Goal: Transaction & Acquisition: Purchase product/service

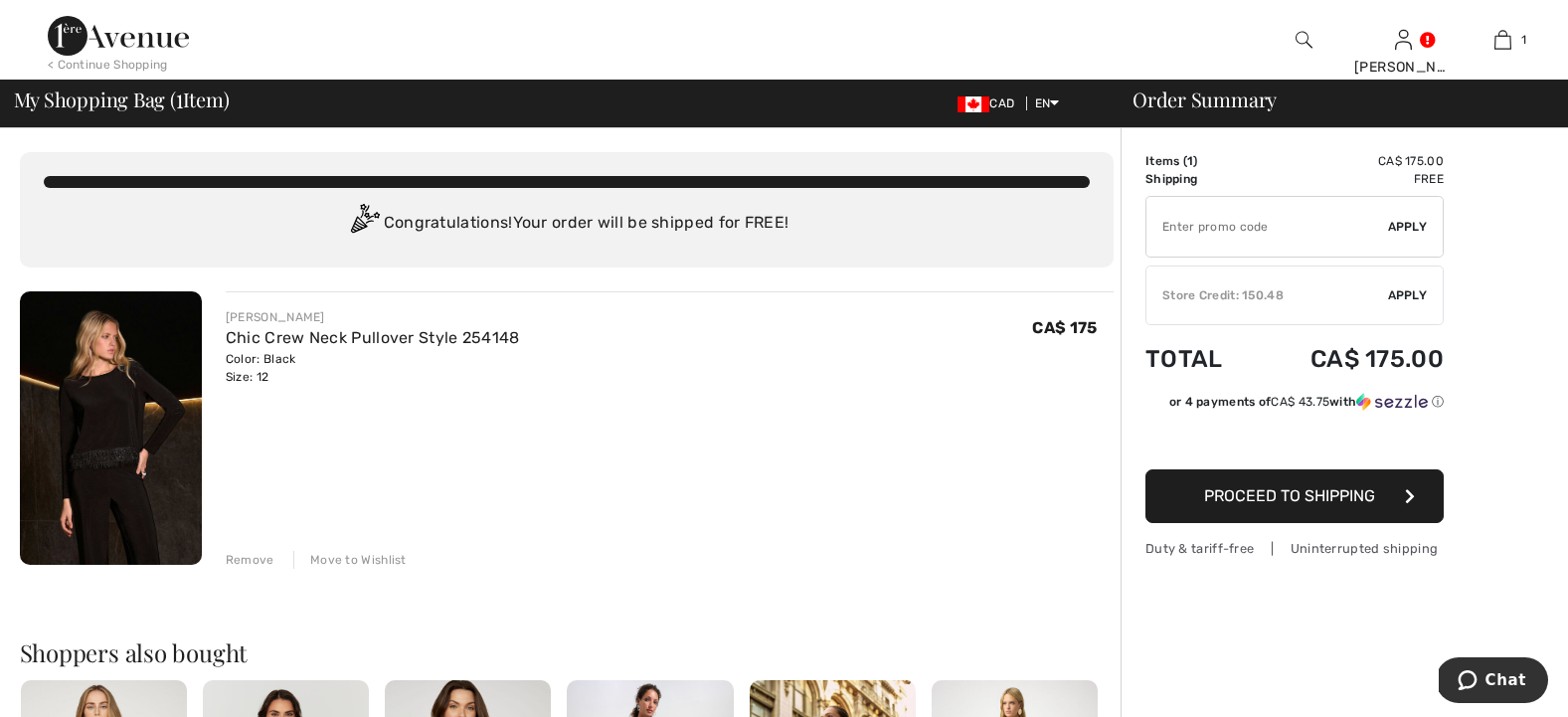
click at [1323, 290] on div "Store Credit: 150.48" at bounding box center [1268, 296] width 242 height 18
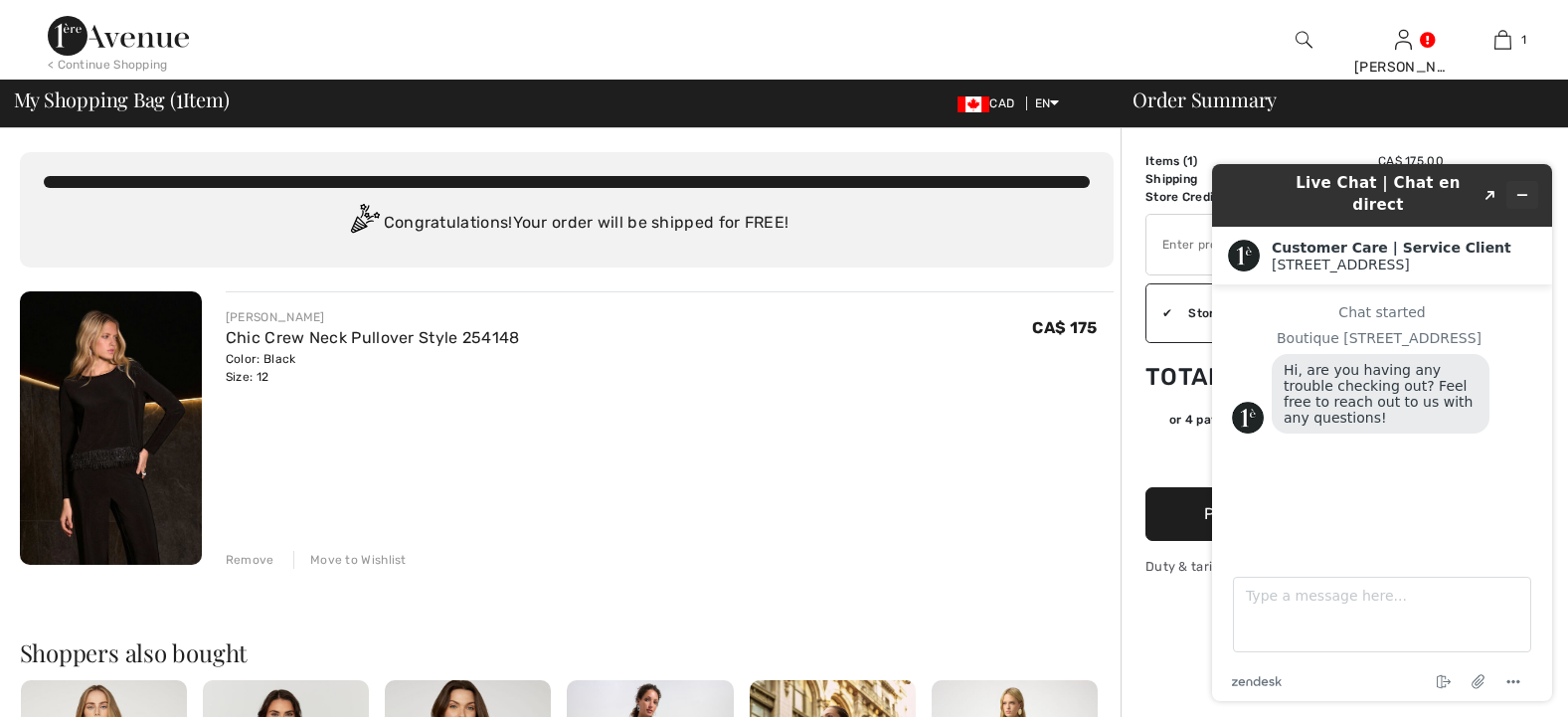
click at [1523, 188] on icon "Minimize widget" at bounding box center [1523, 195] width 14 height 14
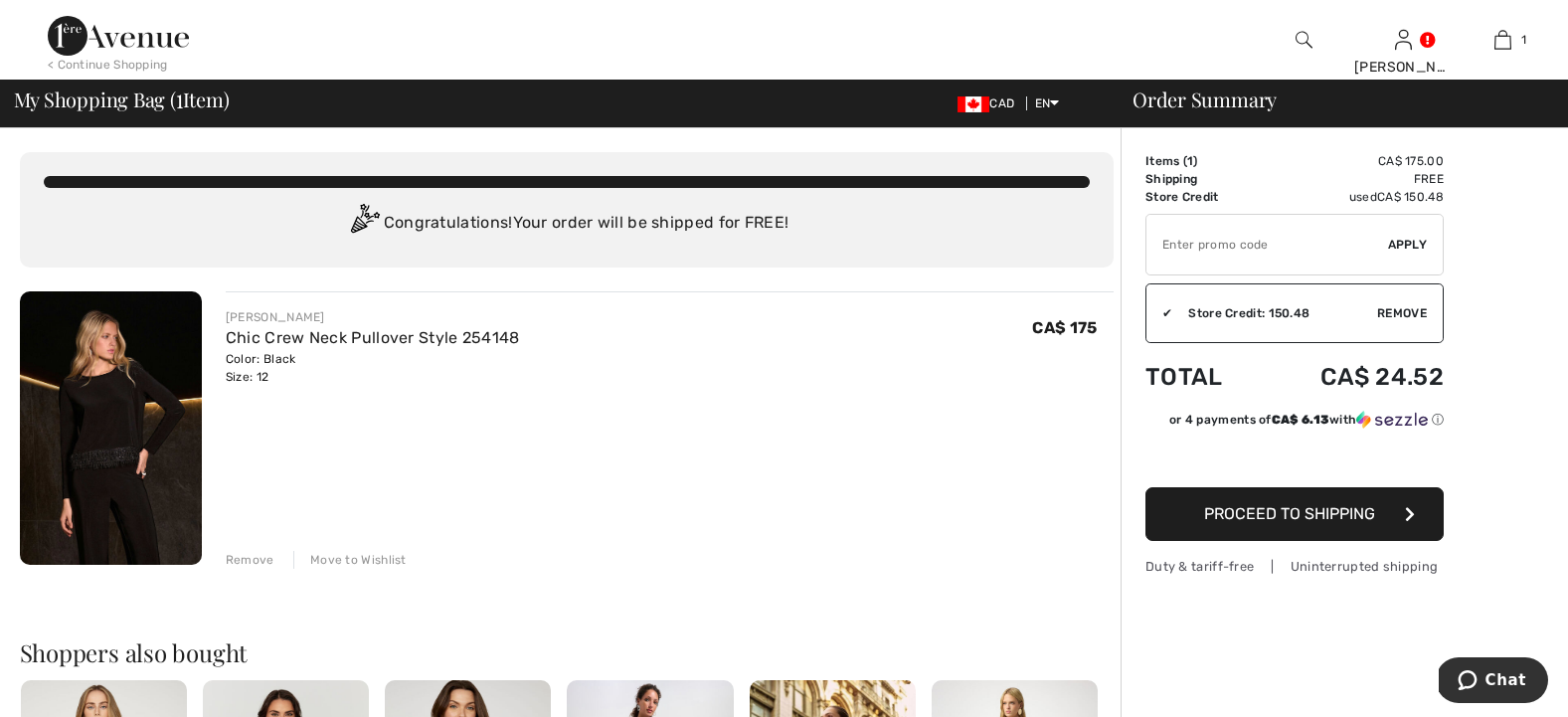
click at [1343, 505] on span "Proceed to Shipping" at bounding box center [1290, 513] width 171 height 19
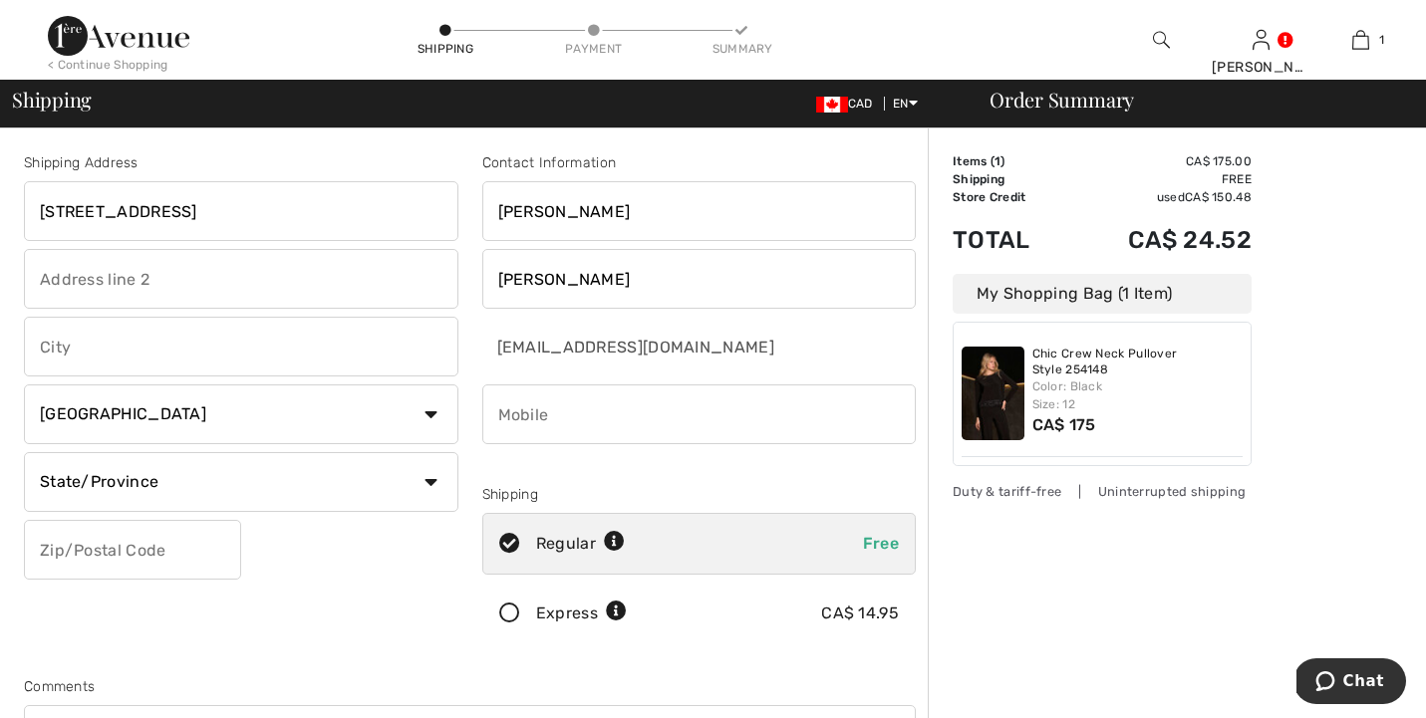
type input "1309 Shore Drive"
type input "Bedford"
click at [398, 559] on div "Shipping Address 1309 Shore Drive Bedford Country Canada United States Afghanis…" at bounding box center [241, 402] width 458 height 500
select select "NS"
type input "B4A2E7"
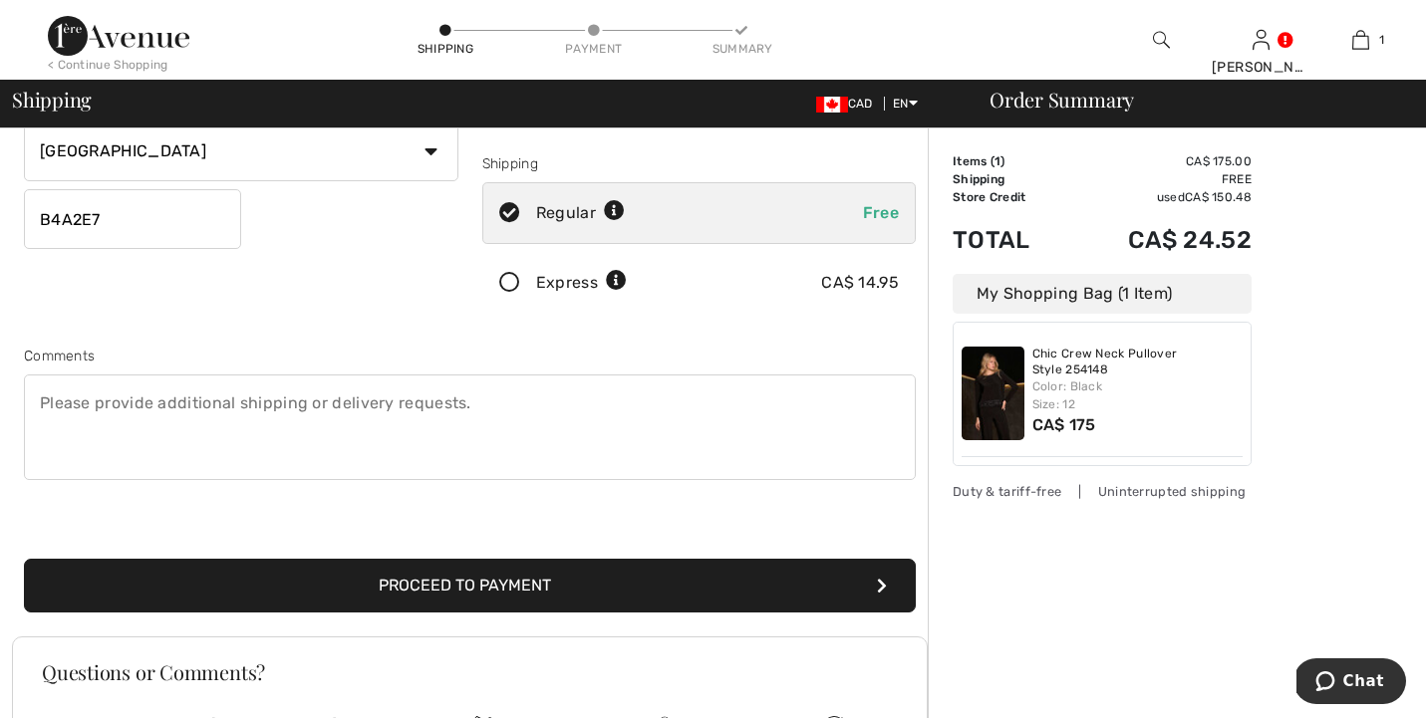
scroll to position [326, 0]
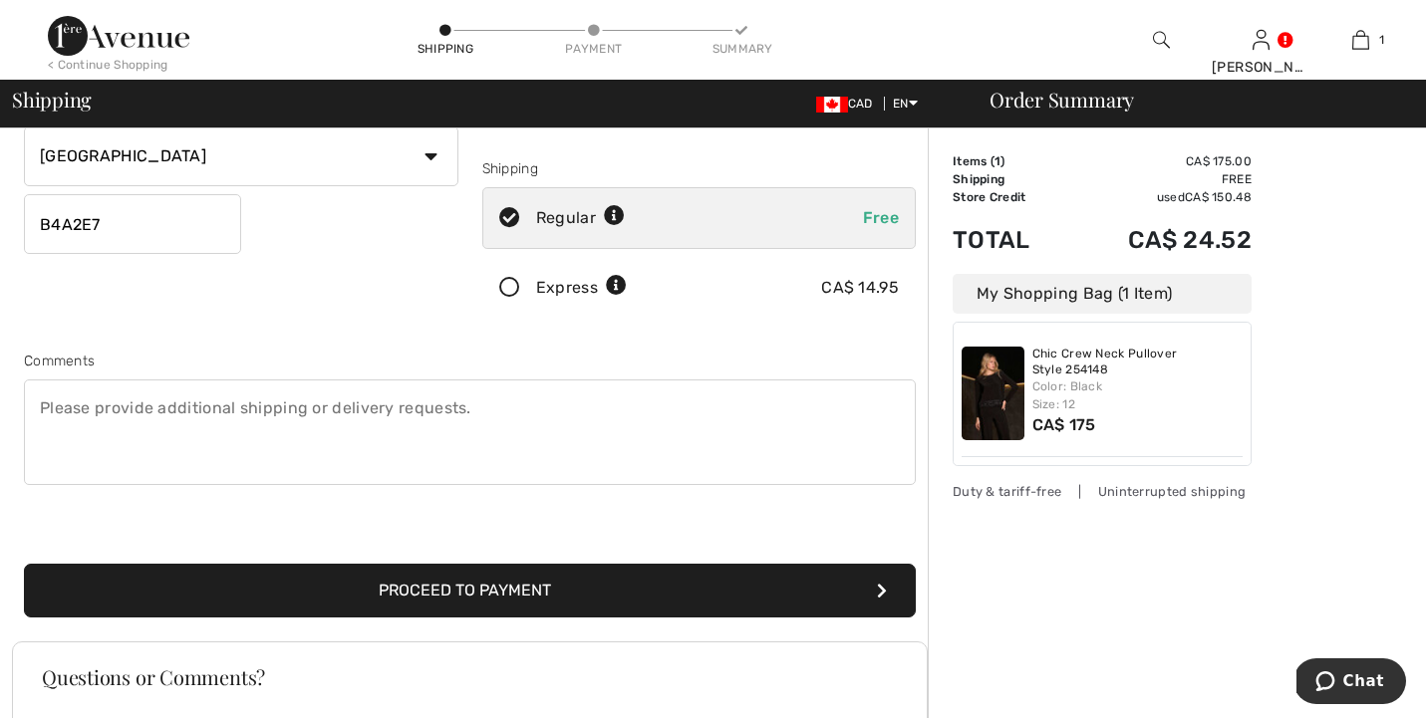
type input "9024013999"
click at [683, 595] on button "Proceed to Payment" at bounding box center [470, 591] width 892 height 54
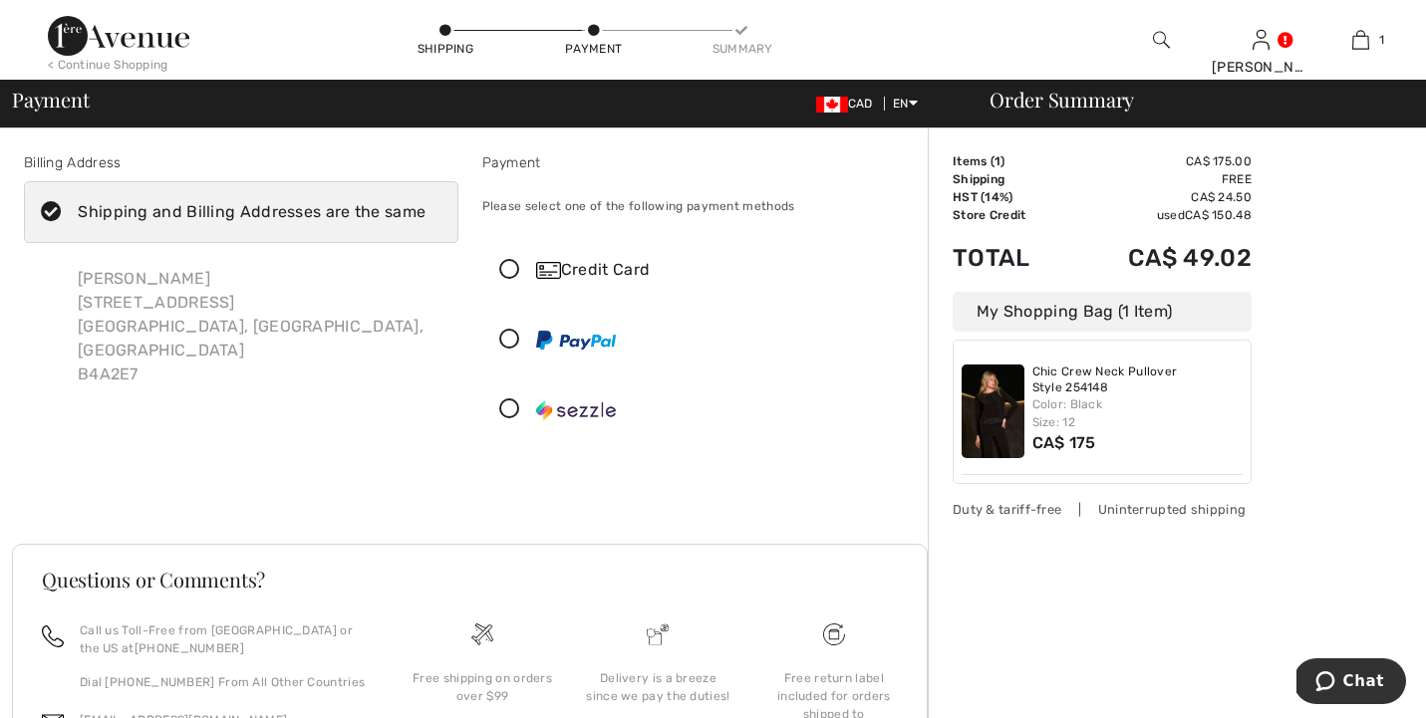
click at [514, 267] on icon at bounding box center [509, 270] width 53 height 21
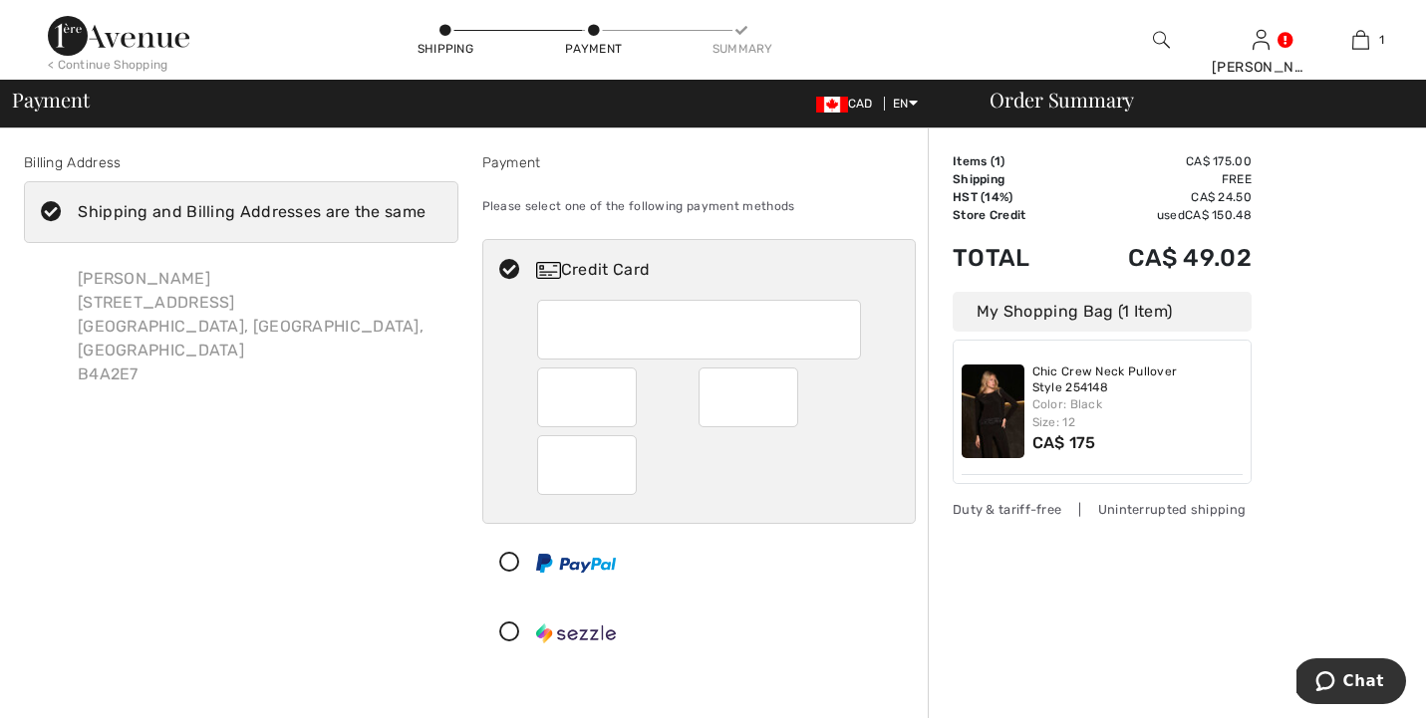
click at [436, 514] on div "Billing Address Shipping and Billing Addresses are the same [PERSON_NAME] [STRE…" at bounding box center [241, 411] width 458 height 519
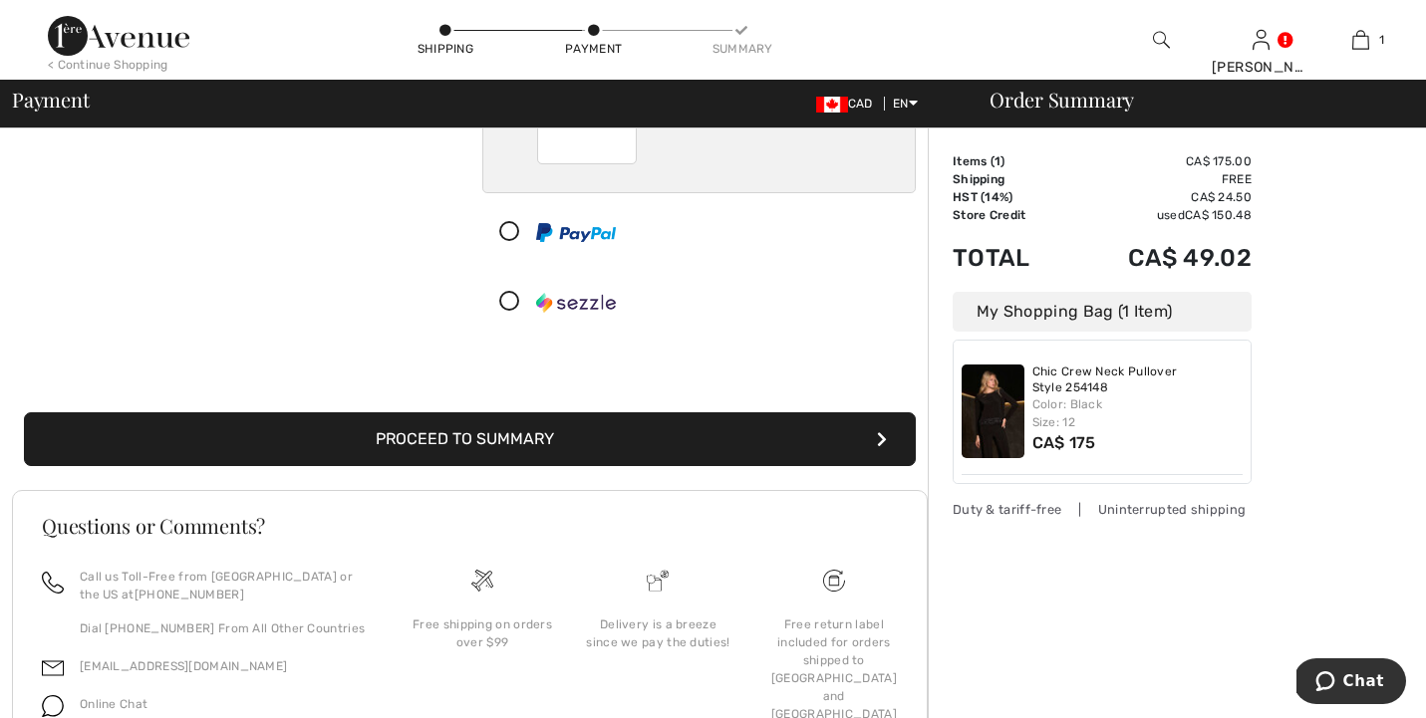
scroll to position [273, 0]
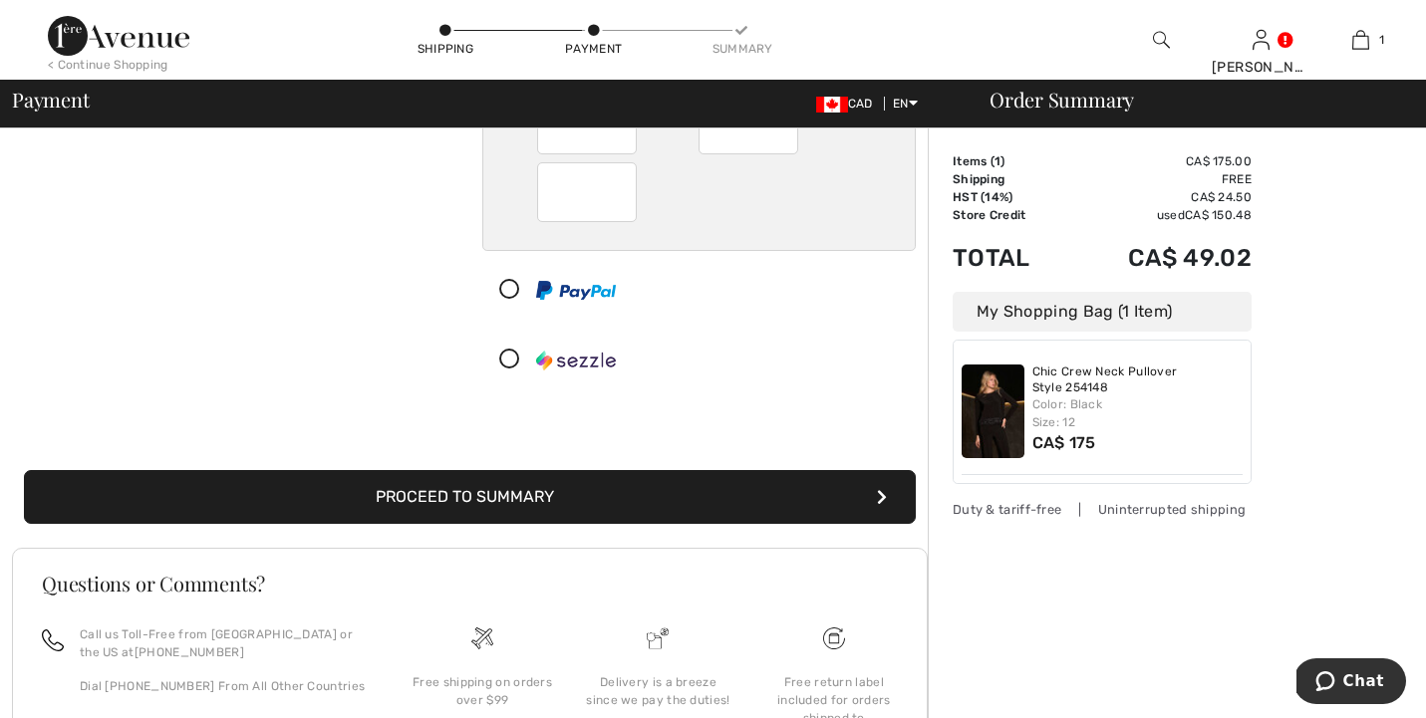
click at [471, 492] on button "Proceed to Summary" at bounding box center [470, 497] width 892 height 54
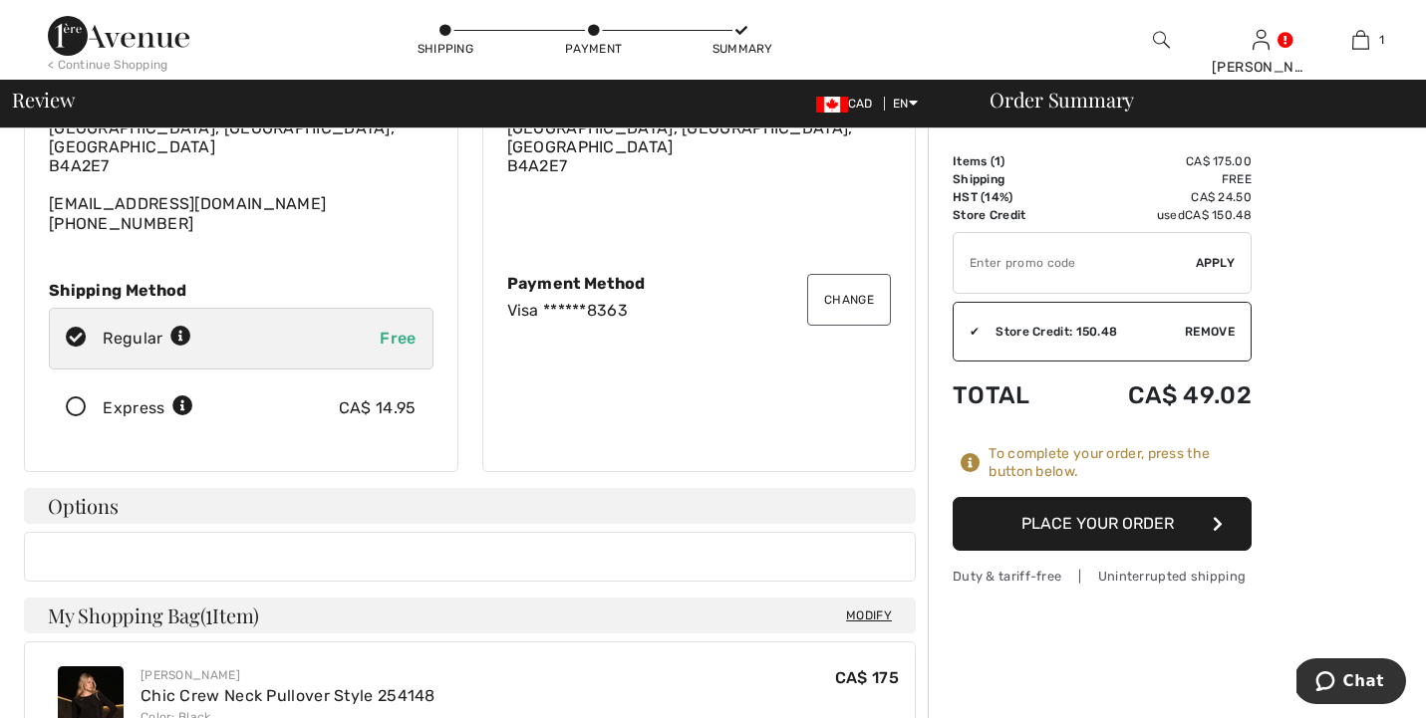
scroll to position [151, 0]
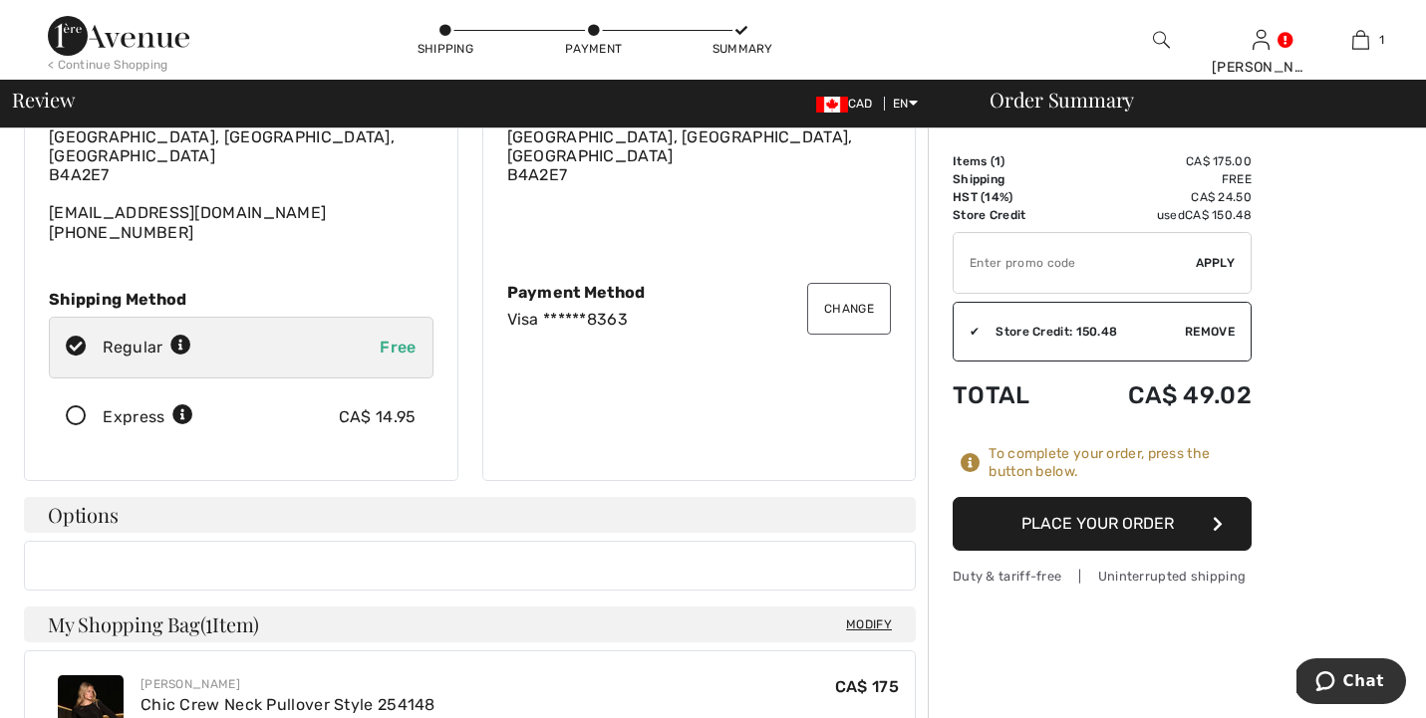
click at [1076, 524] on button "Place Your Order" at bounding box center [1102, 524] width 299 height 54
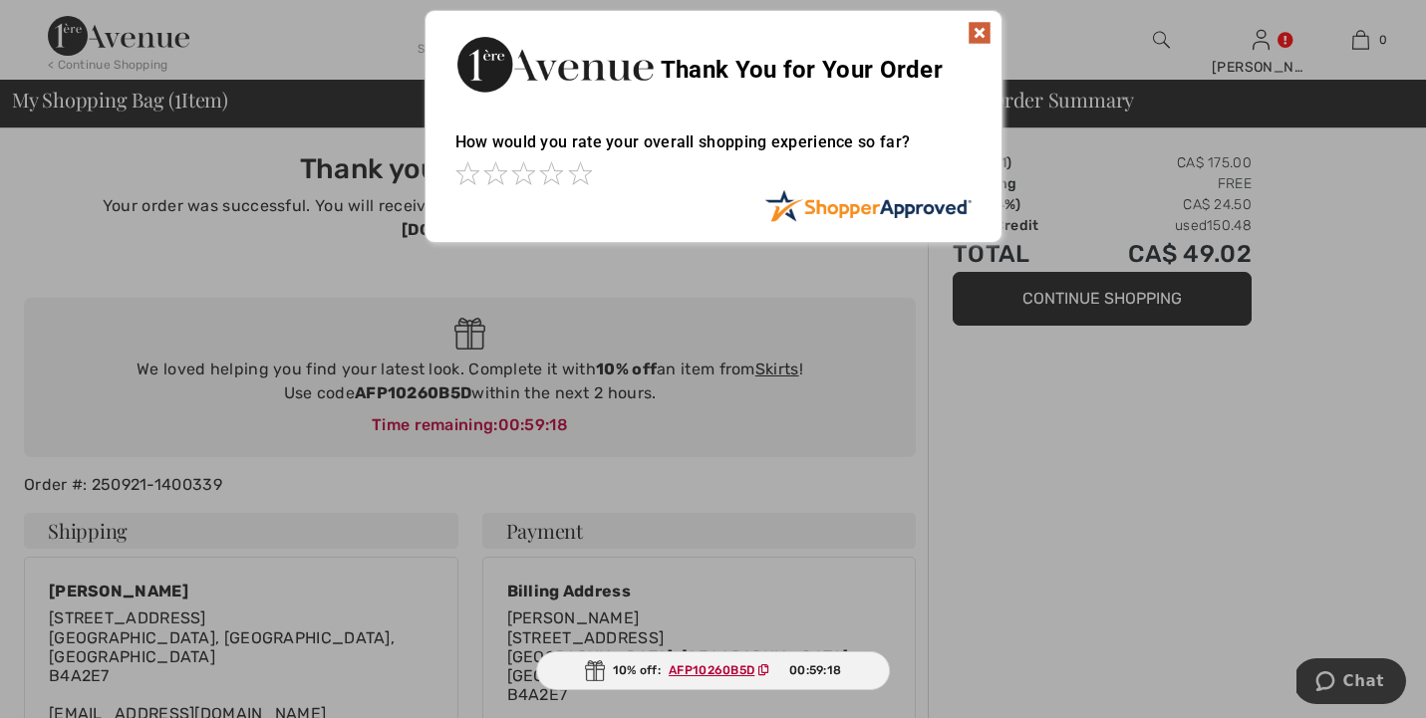
click at [981, 29] on img at bounding box center [980, 33] width 24 height 24
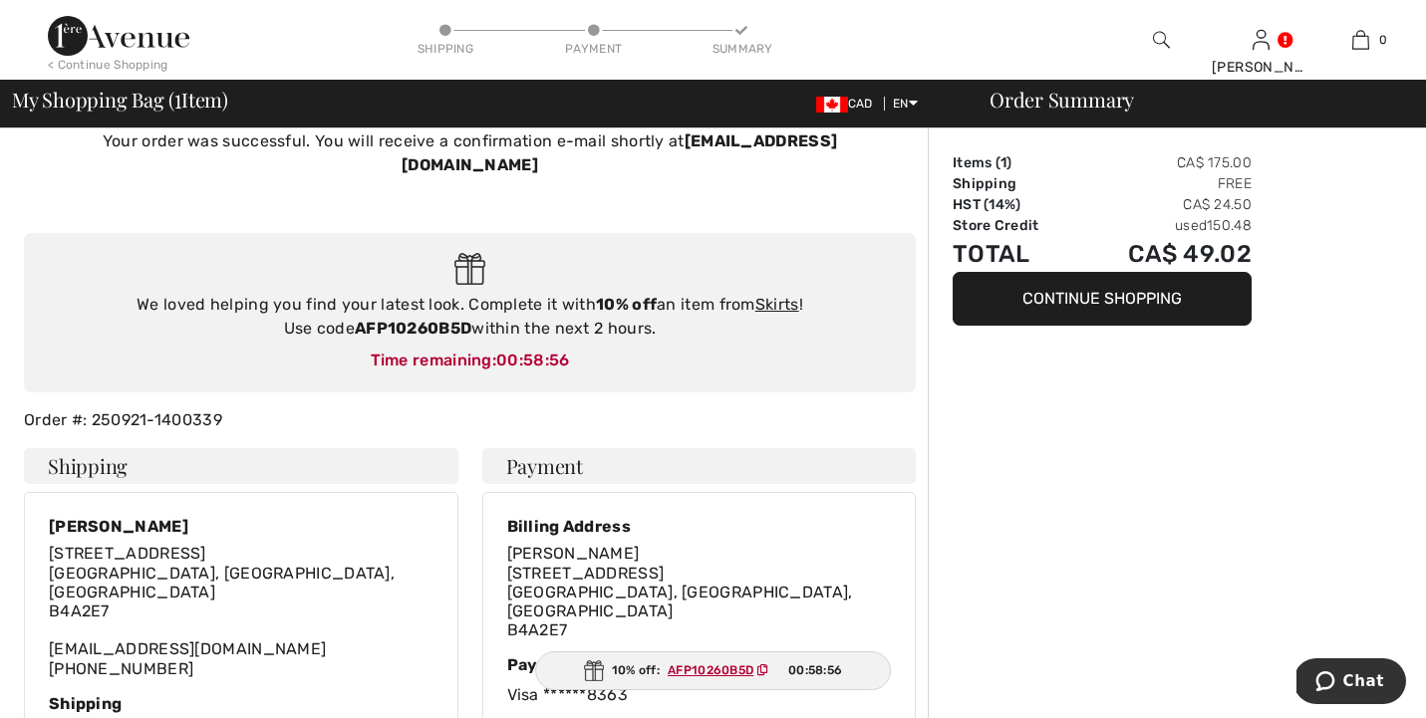
scroll to position [22, 0]
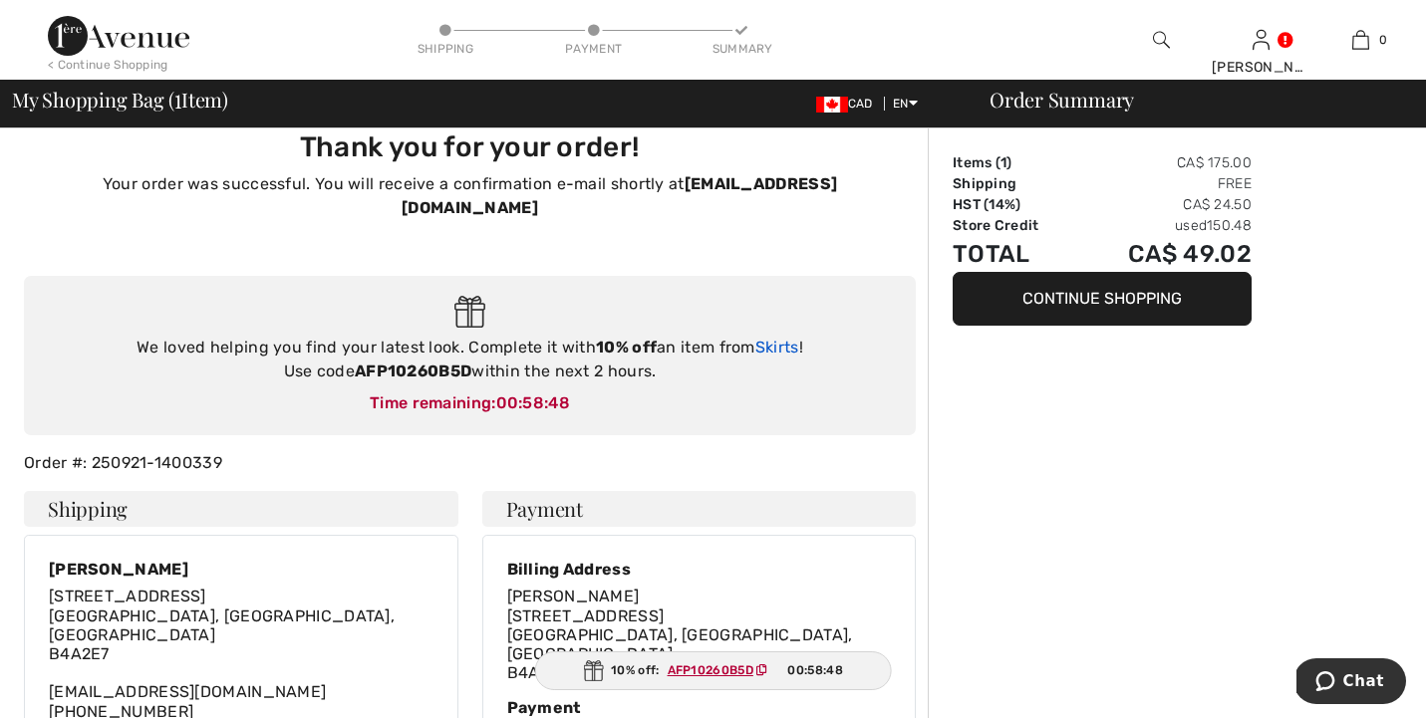
click at [780, 338] on link "Skirts" at bounding box center [777, 347] width 44 height 19
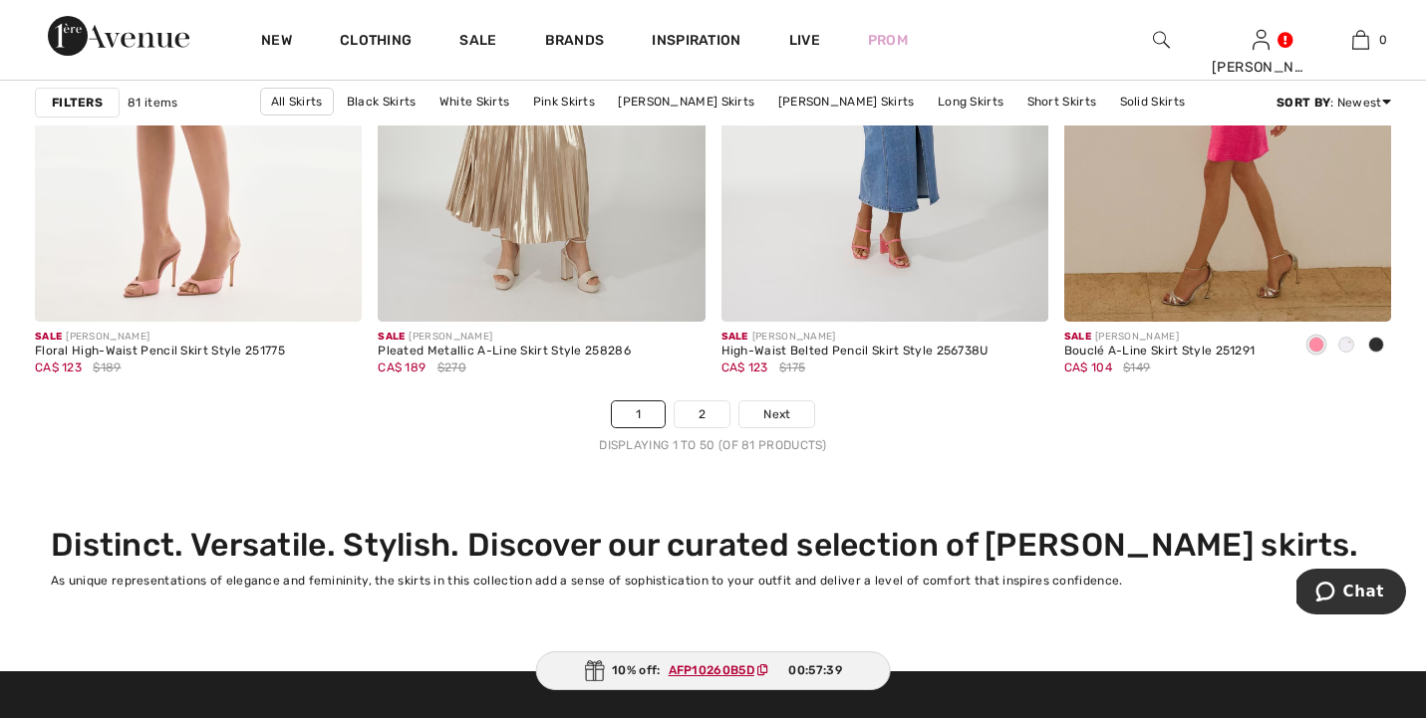
scroll to position [8771, 0]
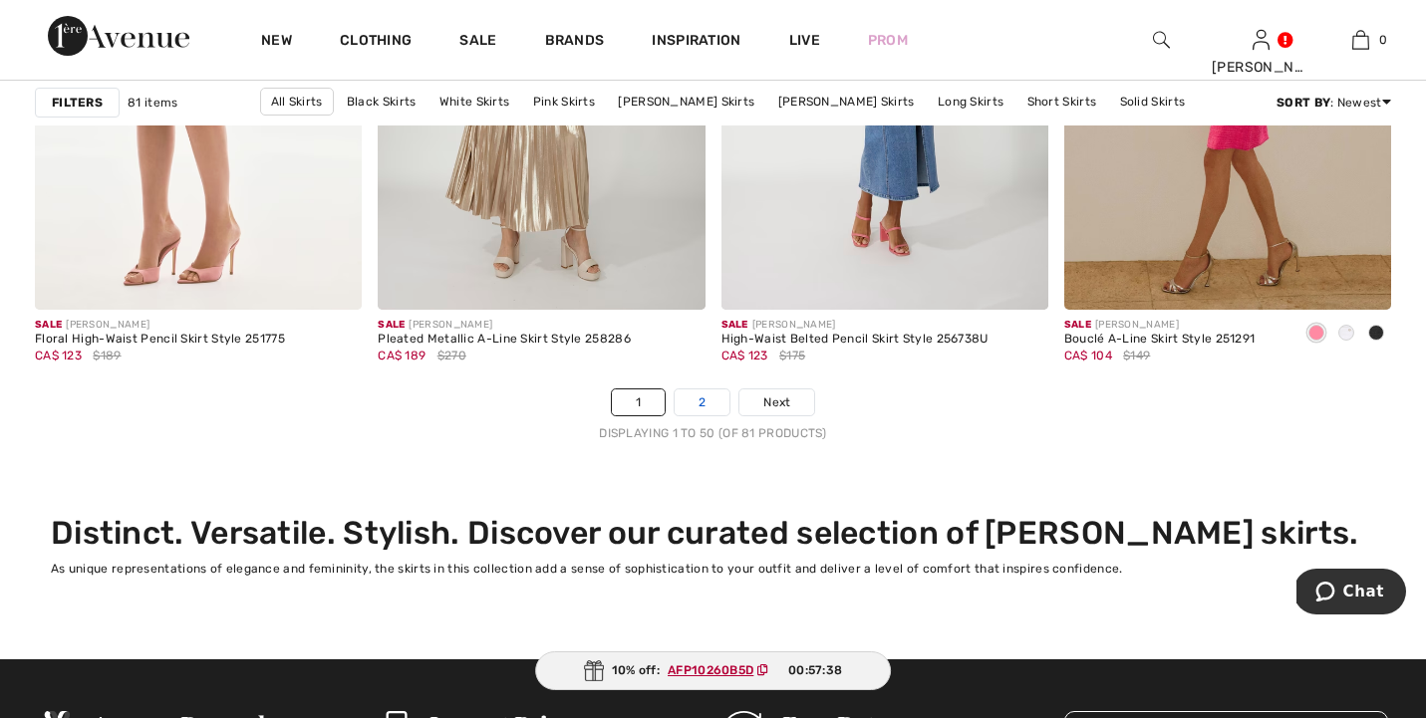
click at [703, 405] on link "2" at bounding box center [702, 403] width 55 height 26
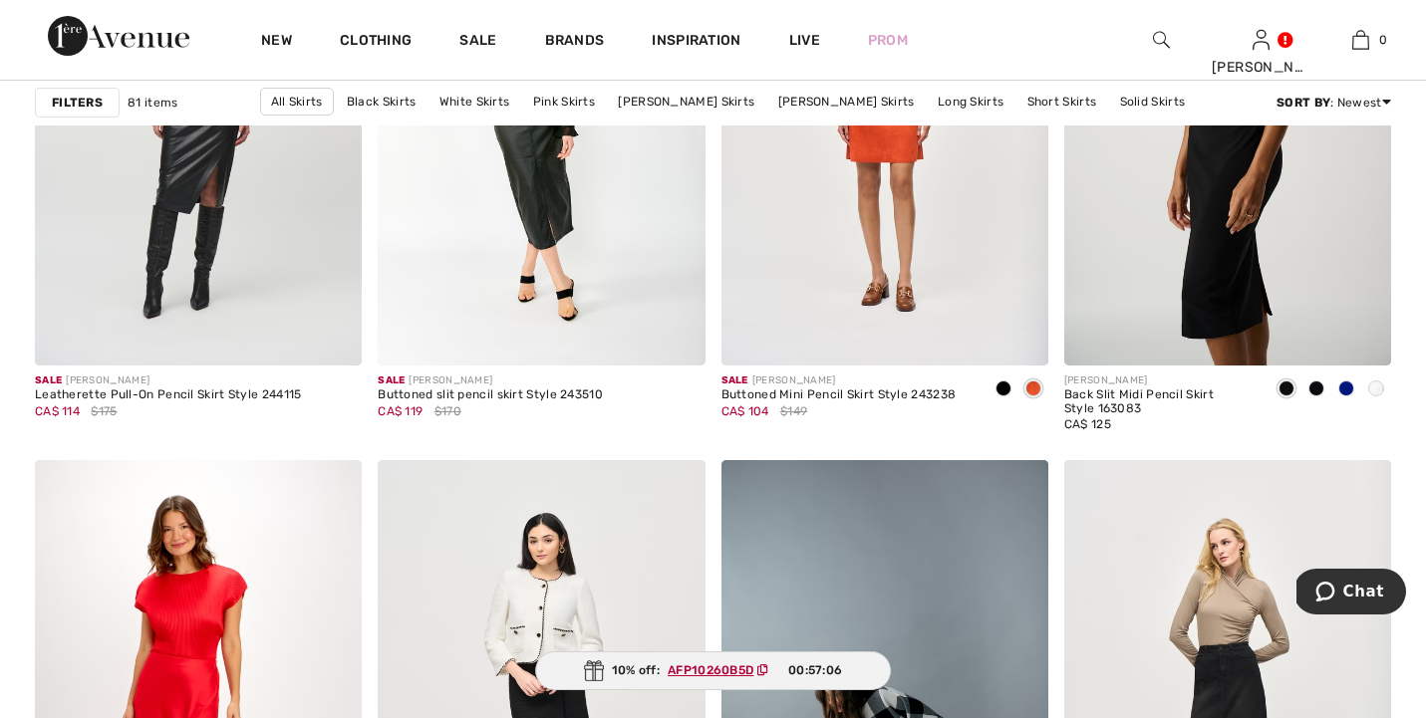
scroll to position [2998, 0]
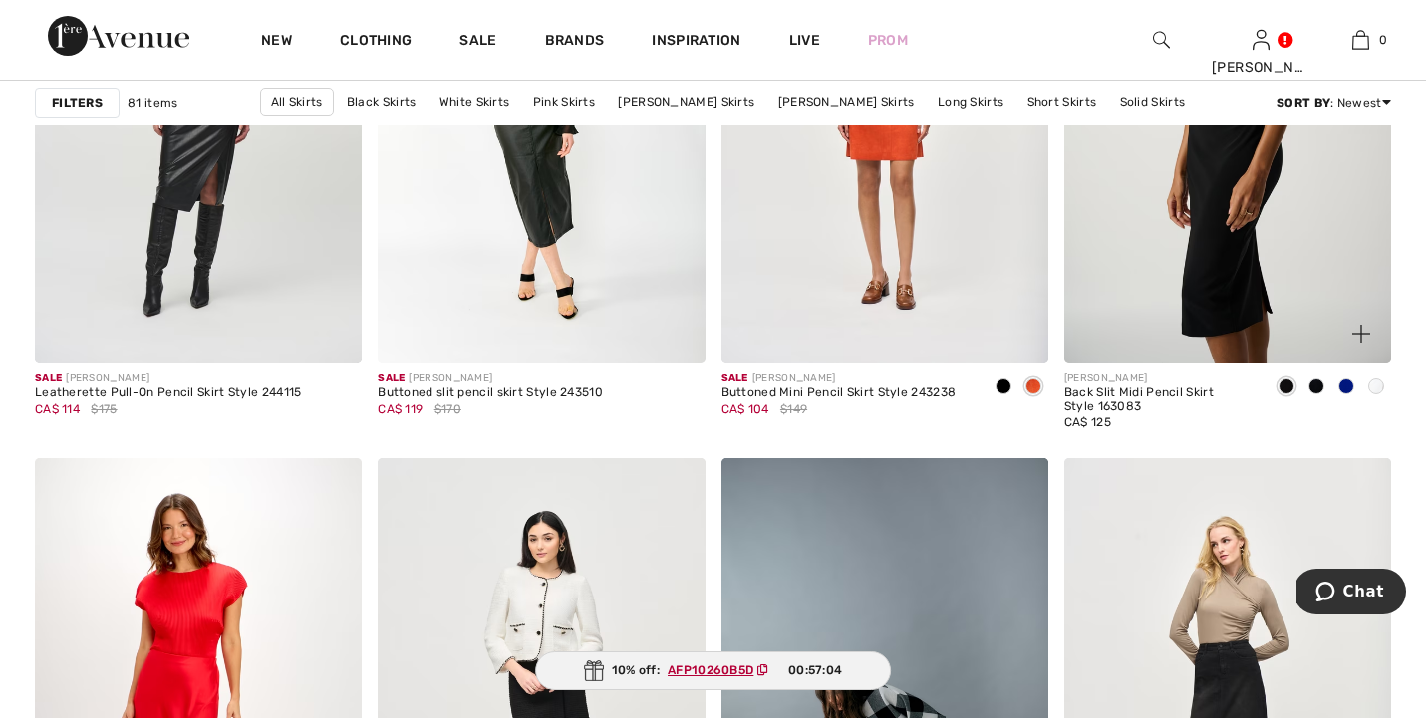
click at [1378, 388] on span at bounding box center [1376, 387] width 16 height 16
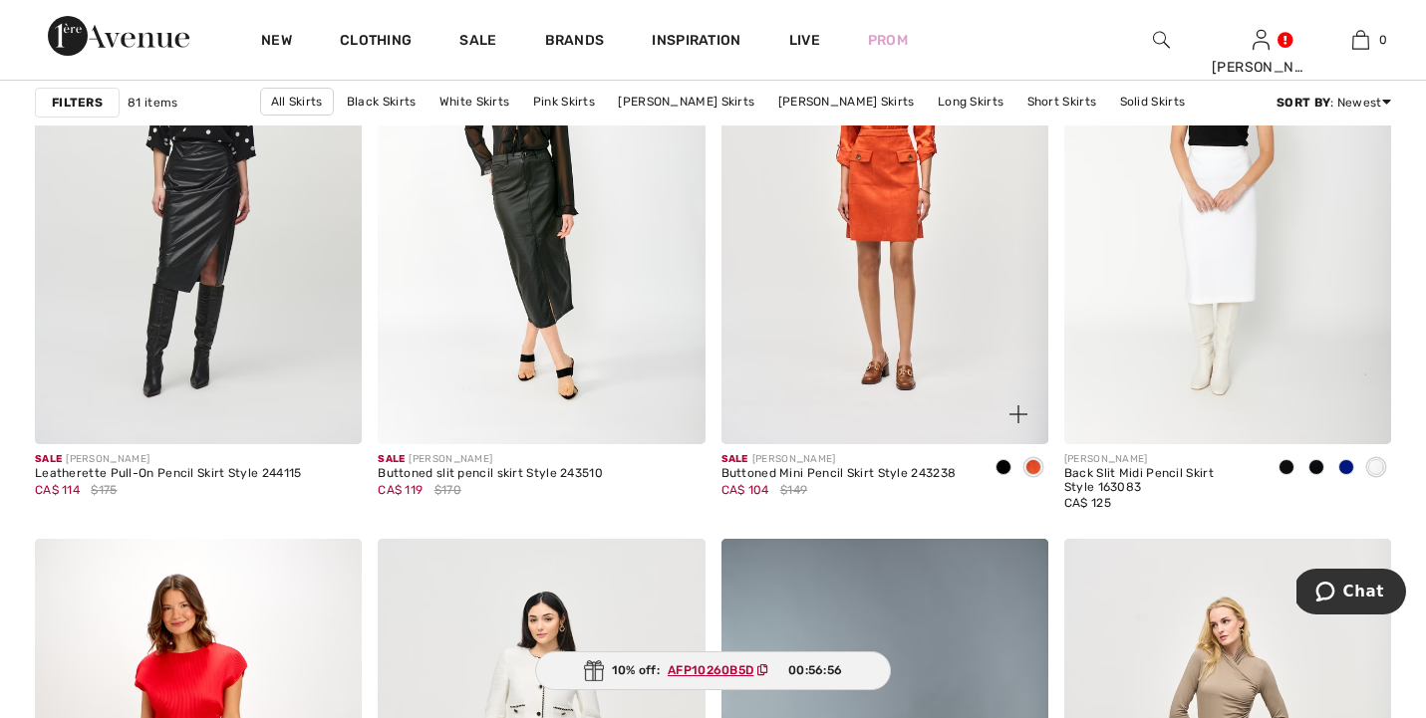
scroll to position [2922, 0]
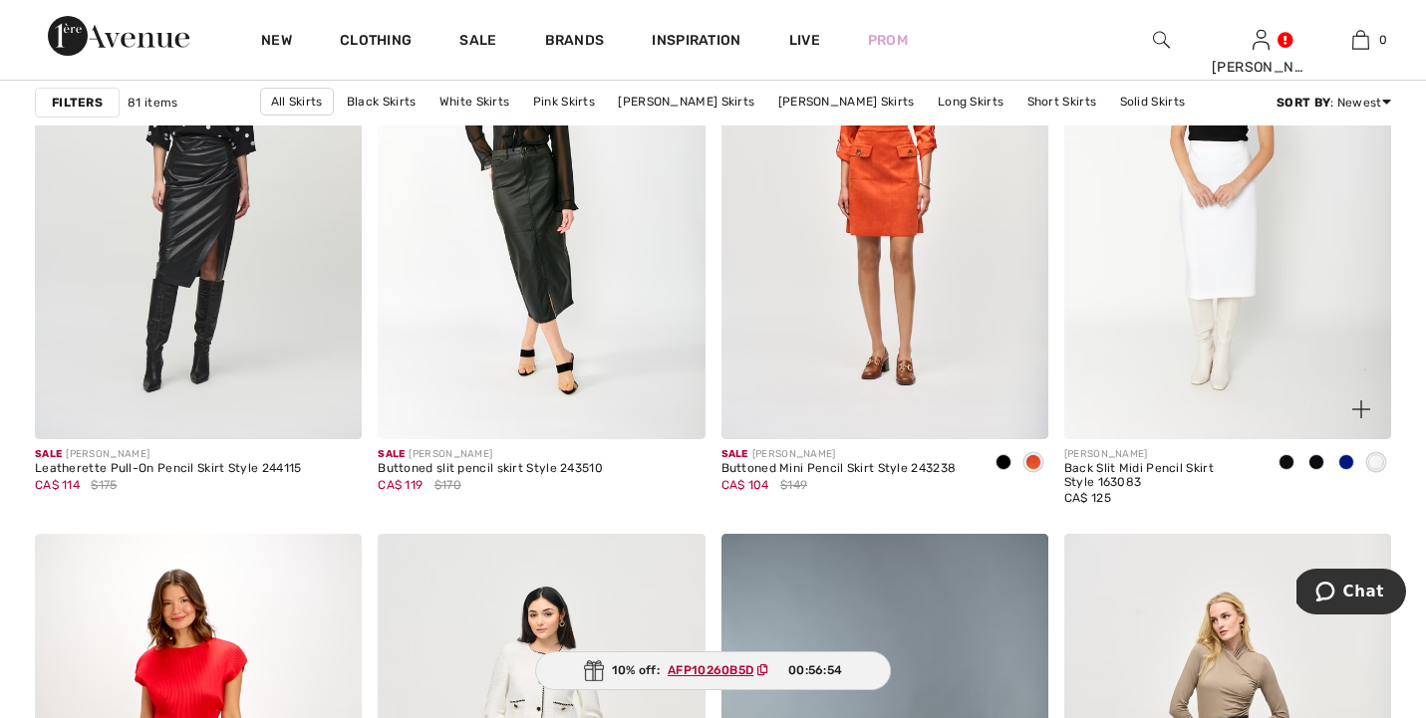
click at [1344, 461] on span at bounding box center [1346, 462] width 16 height 16
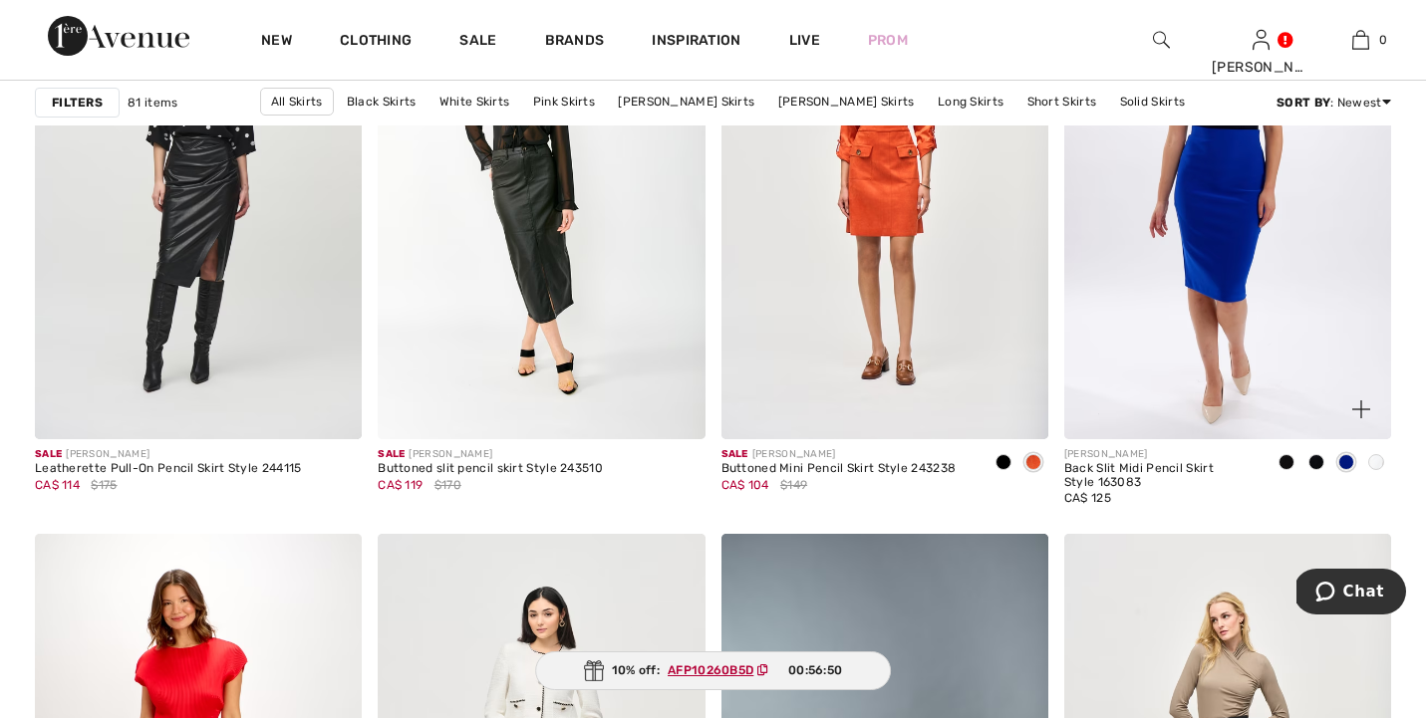
click at [1313, 458] on span at bounding box center [1316, 462] width 16 height 16
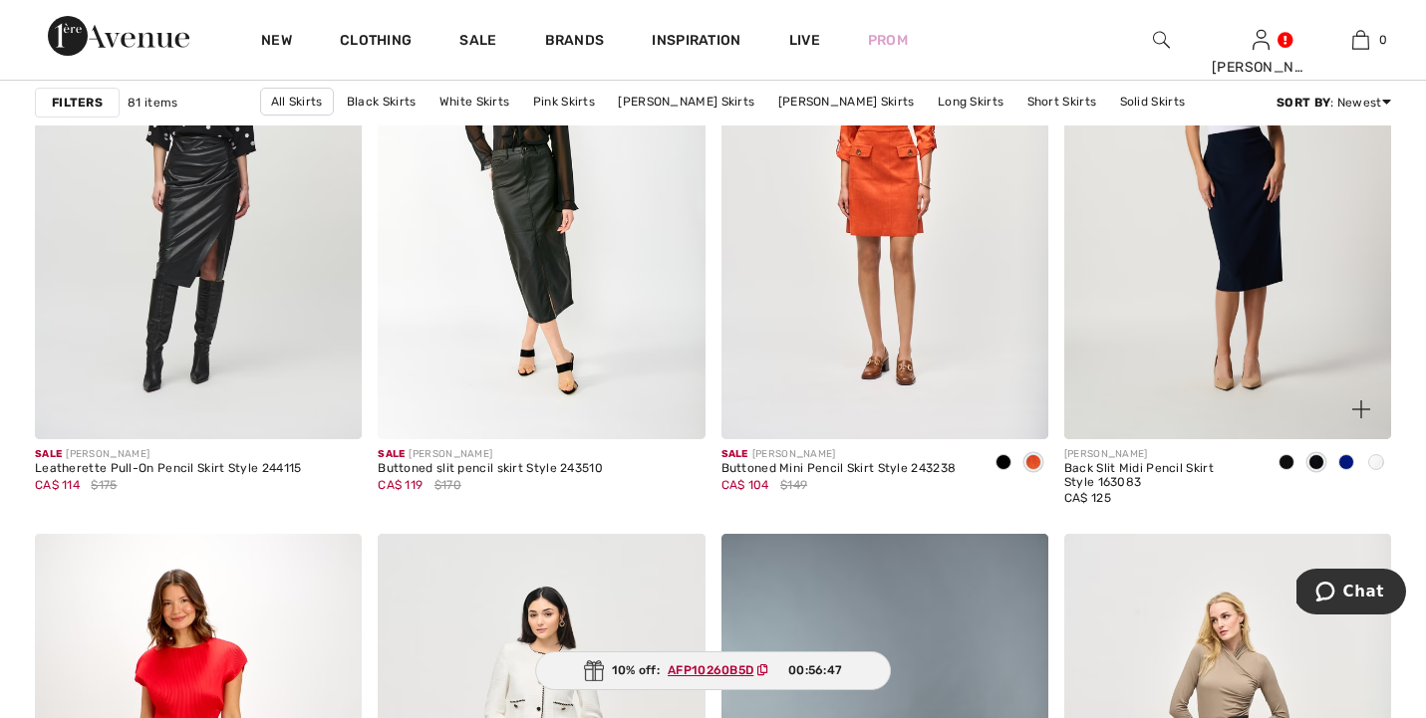
click at [1285, 458] on span at bounding box center [1286, 462] width 16 height 16
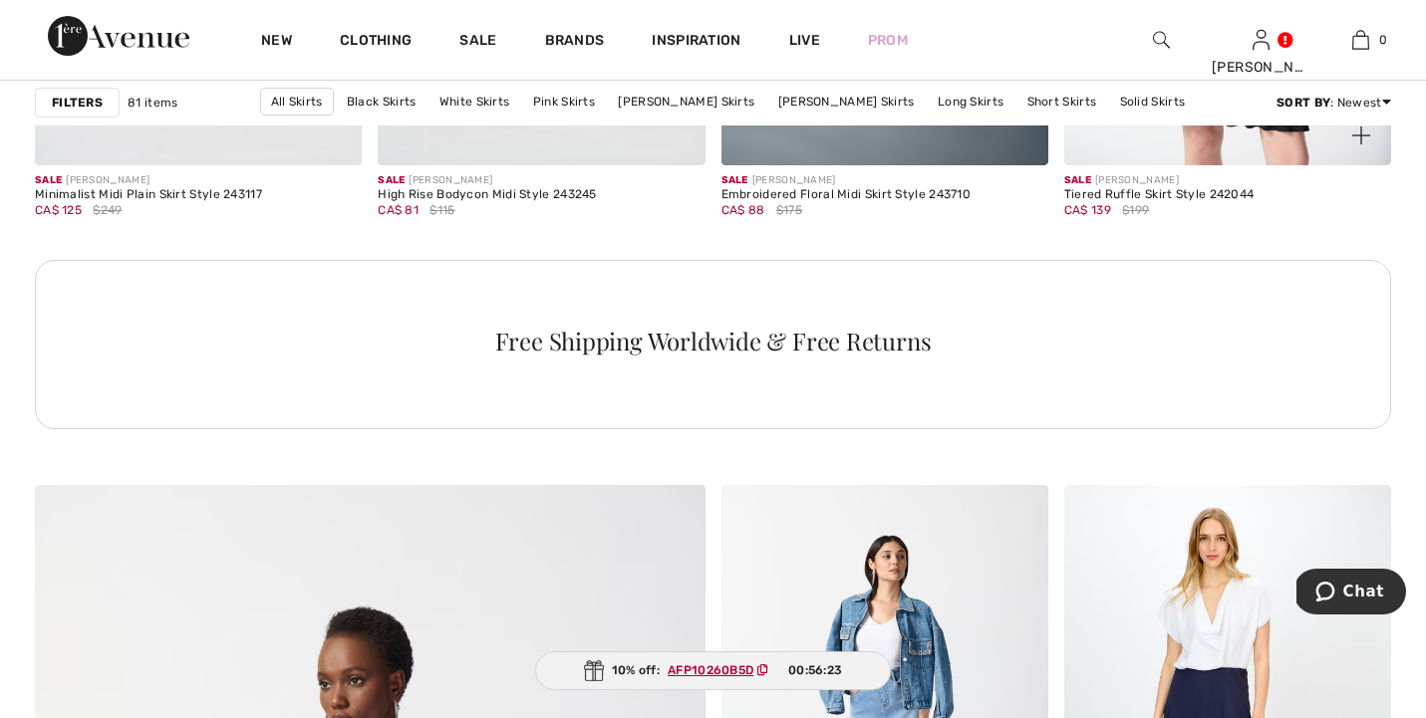
scroll to position [4372, 0]
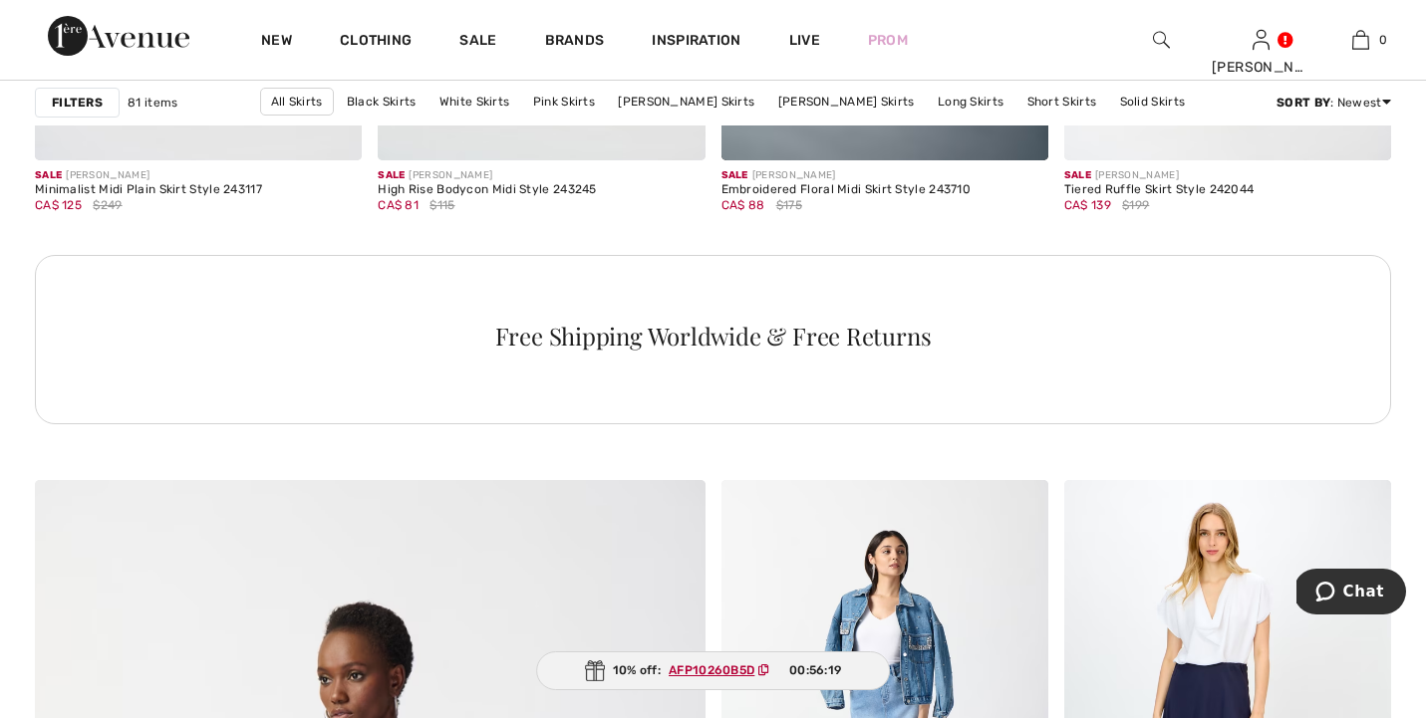
click at [705, 671] on ins "AFP10260B5D" at bounding box center [712, 671] width 86 height 14
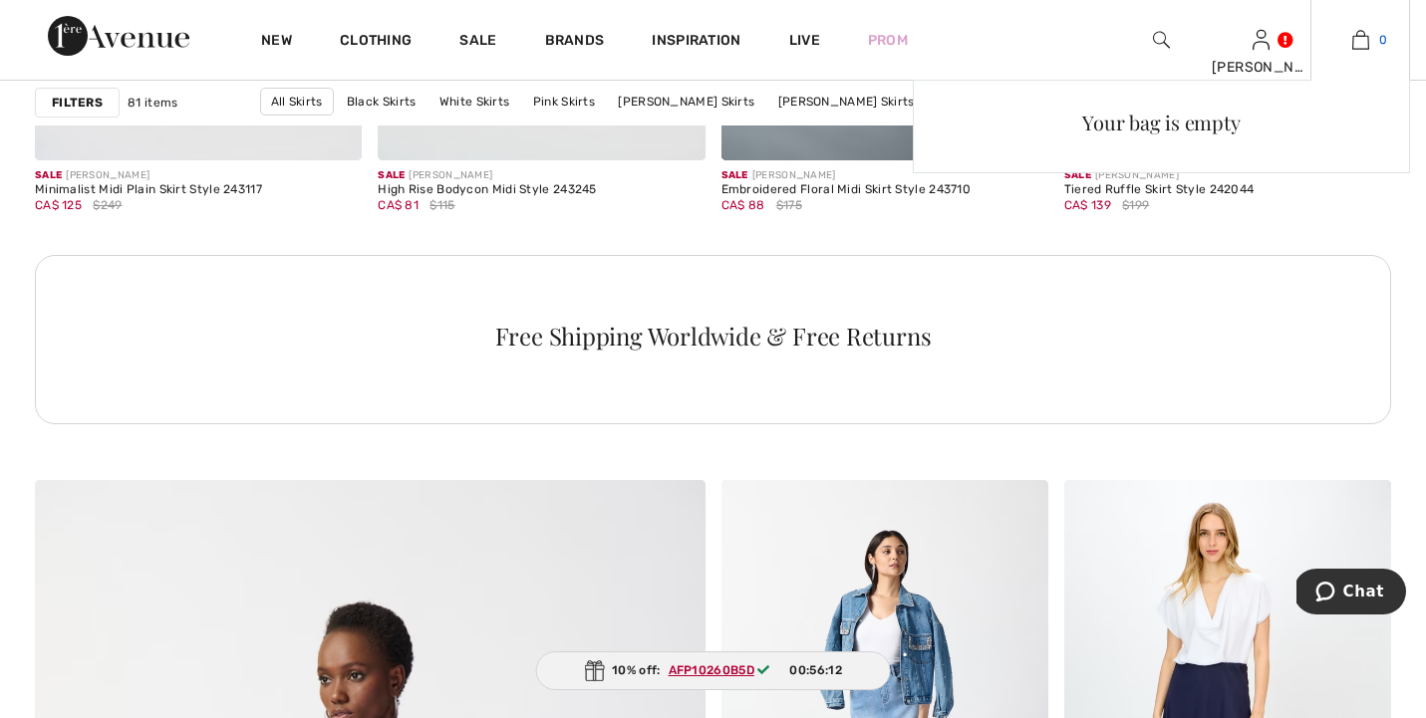
click at [1358, 38] on img at bounding box center [1360, 40] width 17 height 24
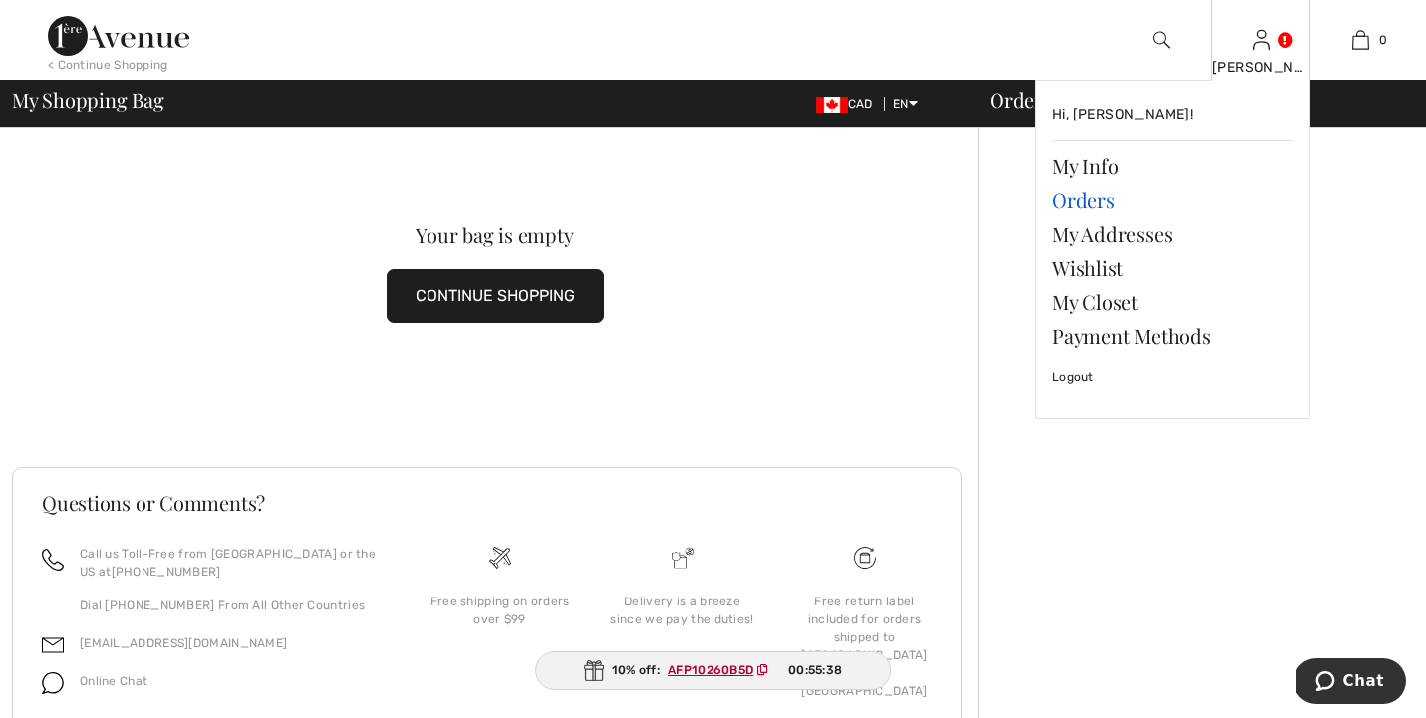
click at [1085, 202] on link "Orders" at bounding box center [1172, 200] width 241 height 34
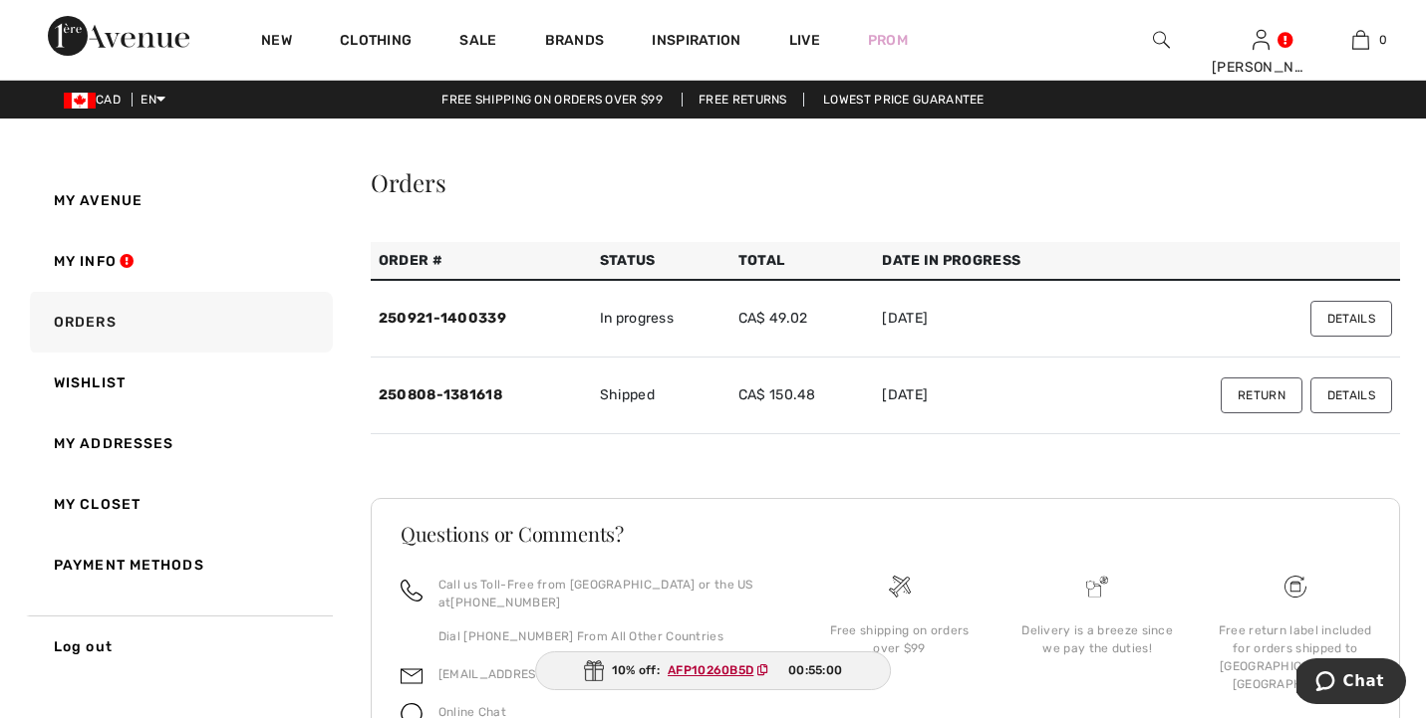
click at [142, 35] on img at bounding box center [118, 36] width 141 height 40
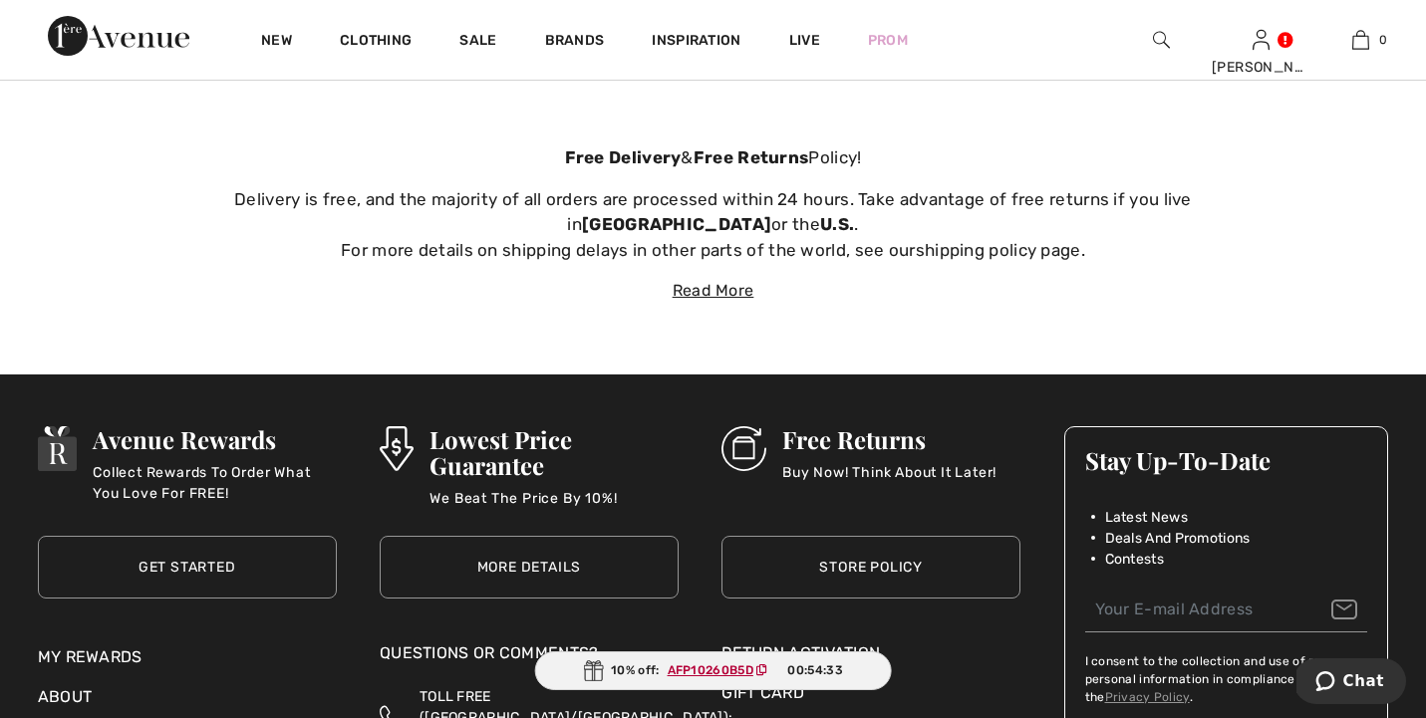
scroll to position [6787, 0]
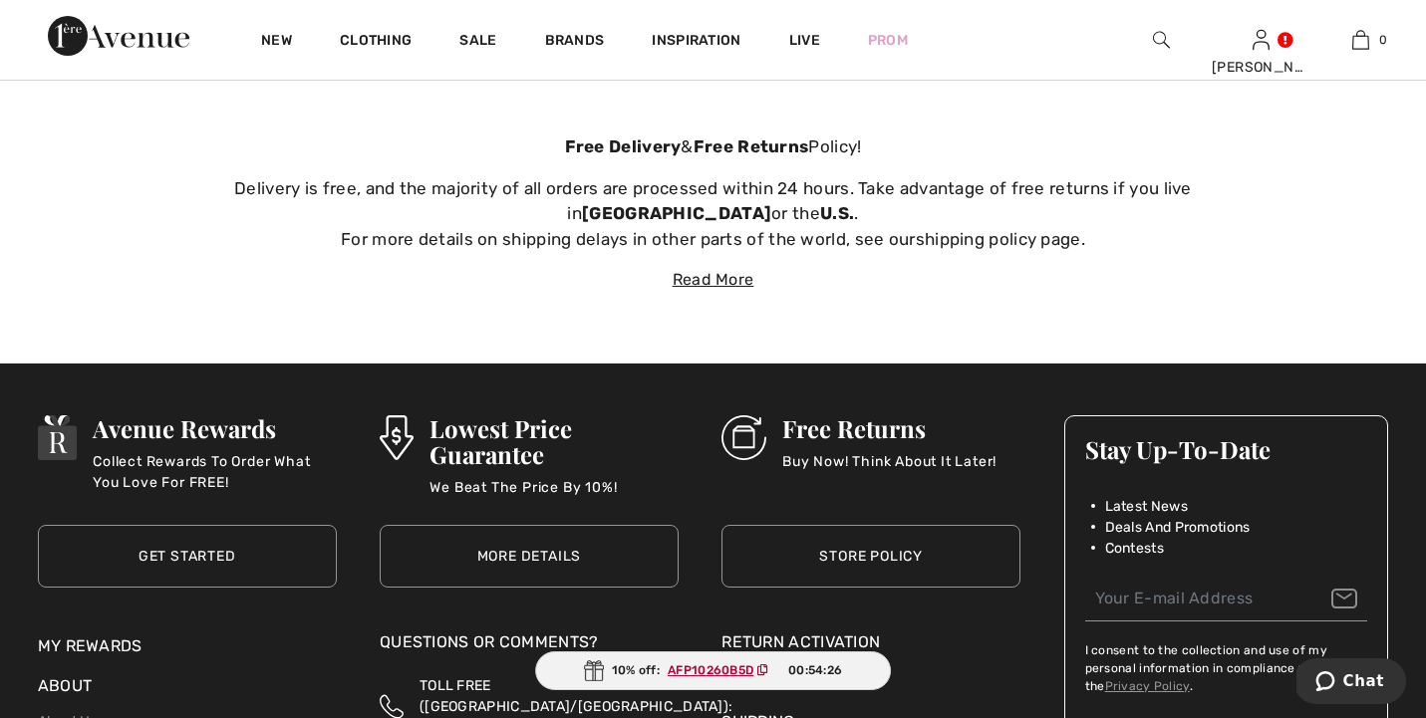
click at [709, 272] on div "Read More" at bounding box center [713, 280] width 1395 height 24
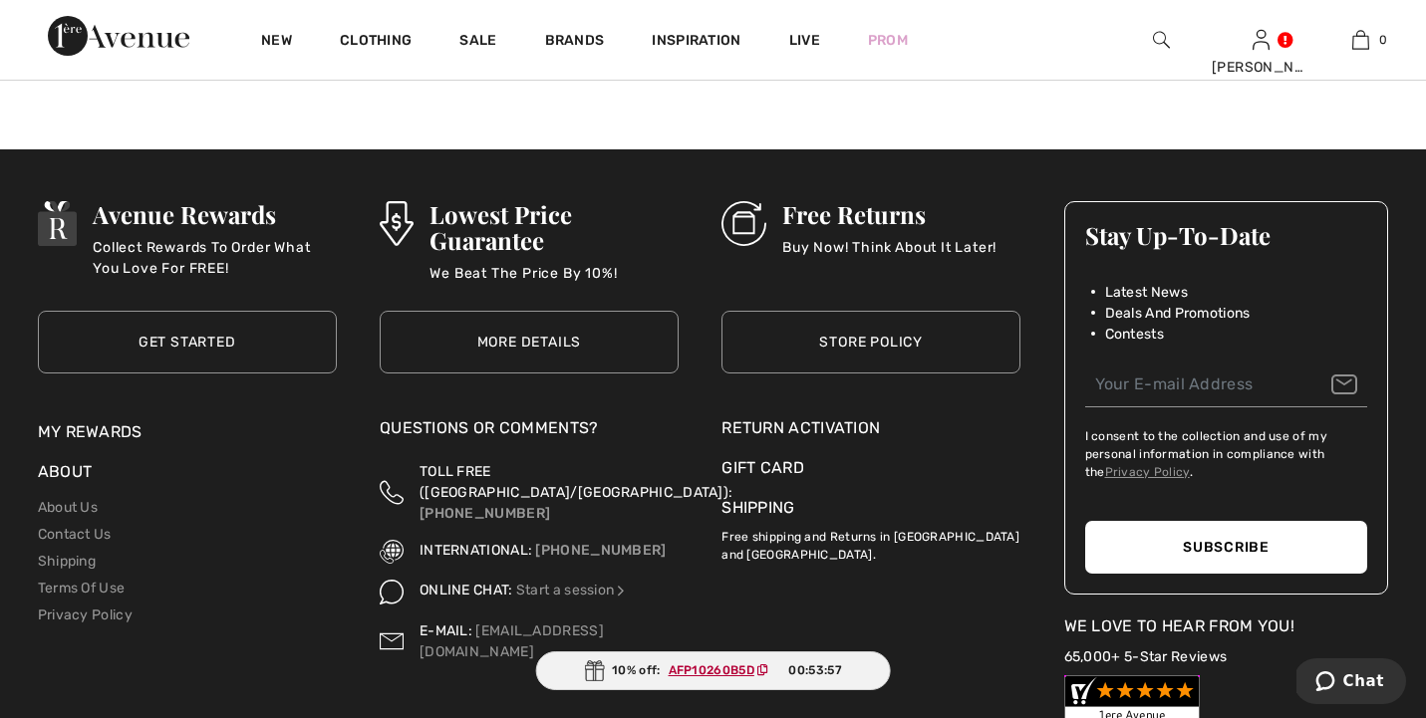
scroll to position [7687, 0]
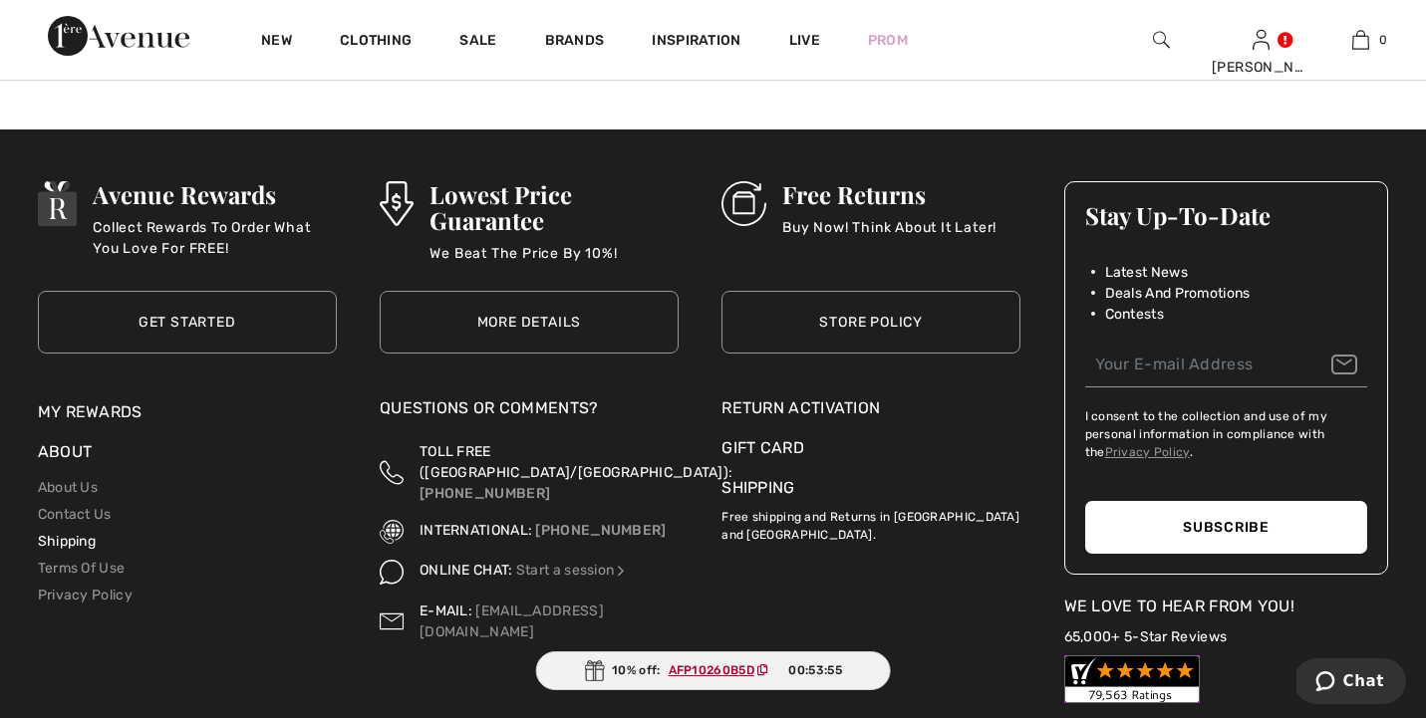
click at [93, 533] on link "Shipping" at bounding box center [67, 541] width 58 height 17
